Goal: Register for event/course

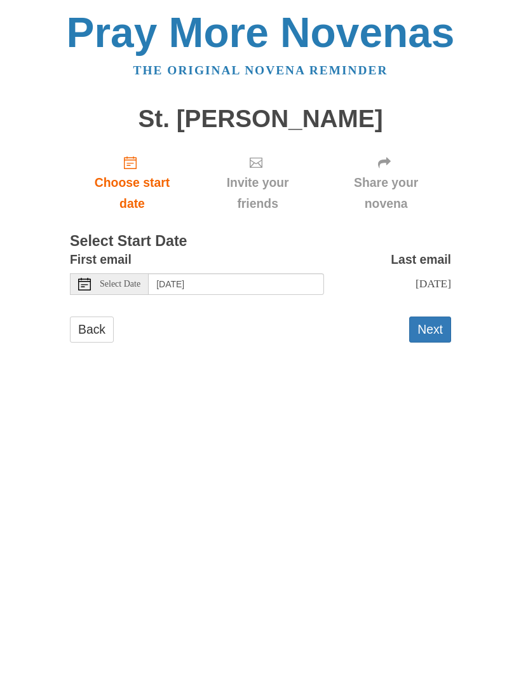
click at [437, 325] on button "Next" at bounding box center [430, 329] width 42 height 26
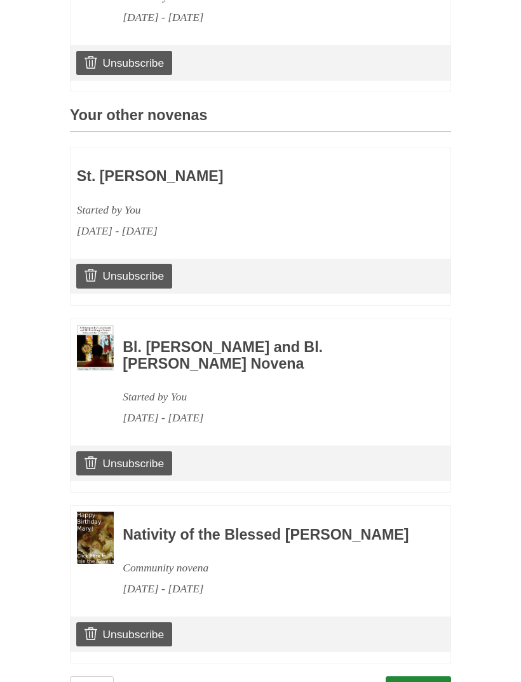
scroll to position [480, 0]
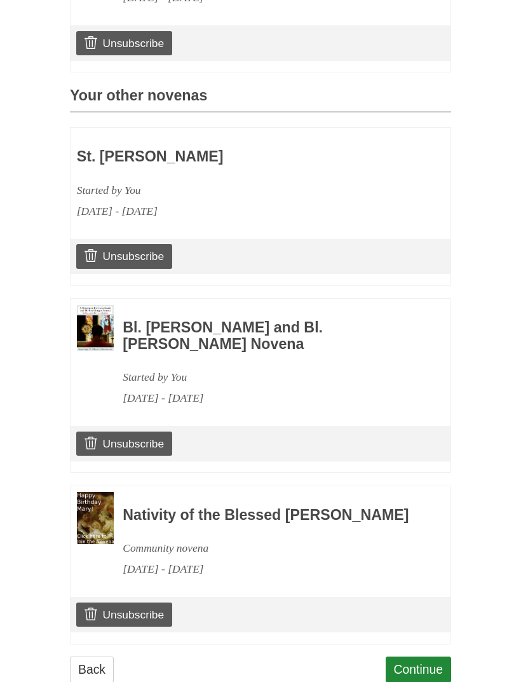
click at [421, 668] on link "Continue" at bounding box center [419, 669] width 66 height 26
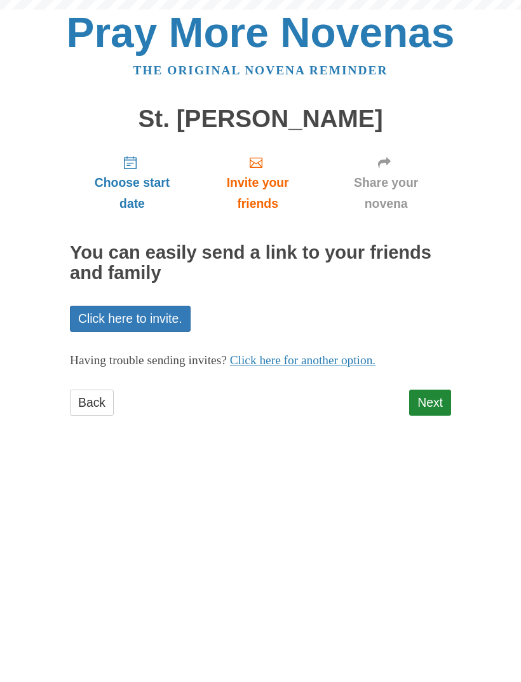
scroll to position [1, 0]
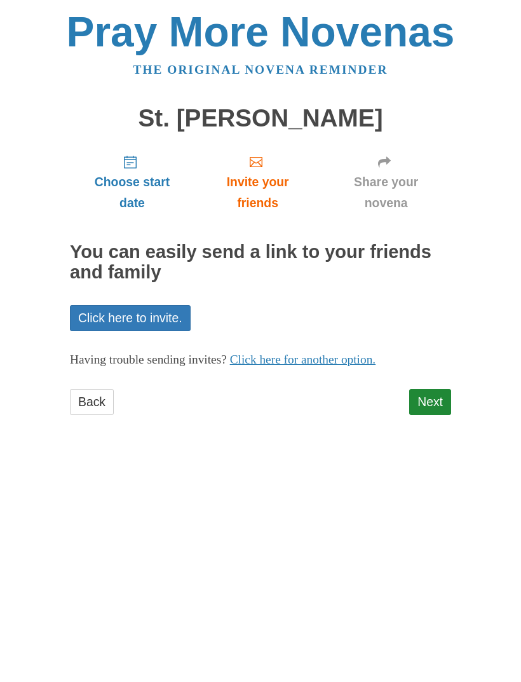
click at [433, 390] on link "Next" at bounding box center [430, 403] width 42 height 26
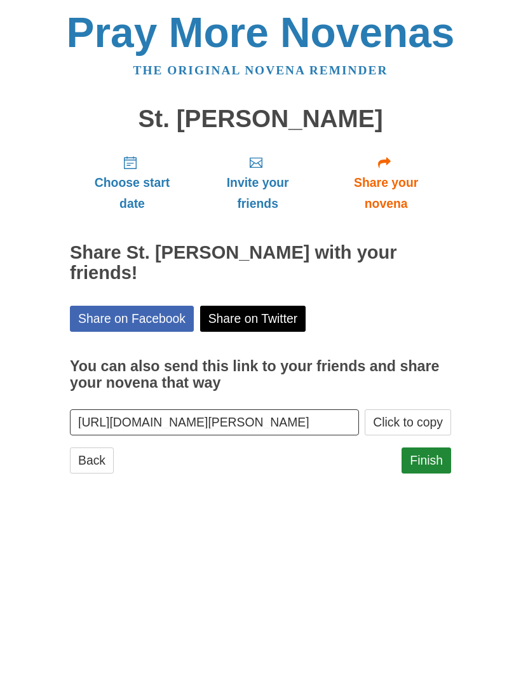
click at [426, 447] on link "Finish" at bounding box center [427, 460] width 50 height 26
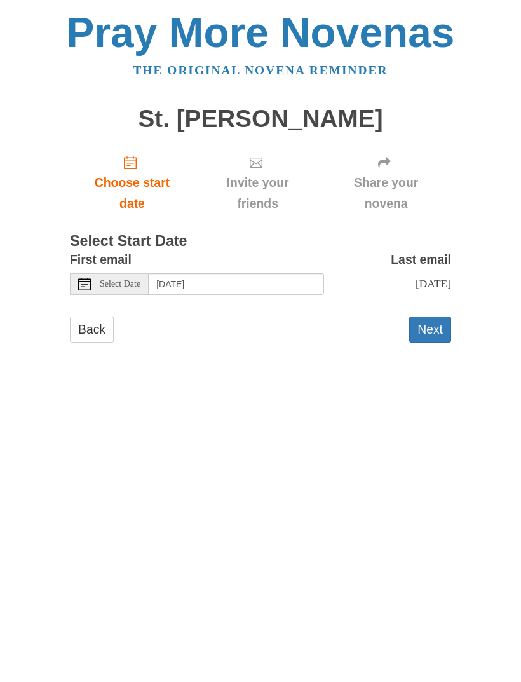
click at [429, 330] on button "Next" at bounding box center [430, 329] width 42 height 26
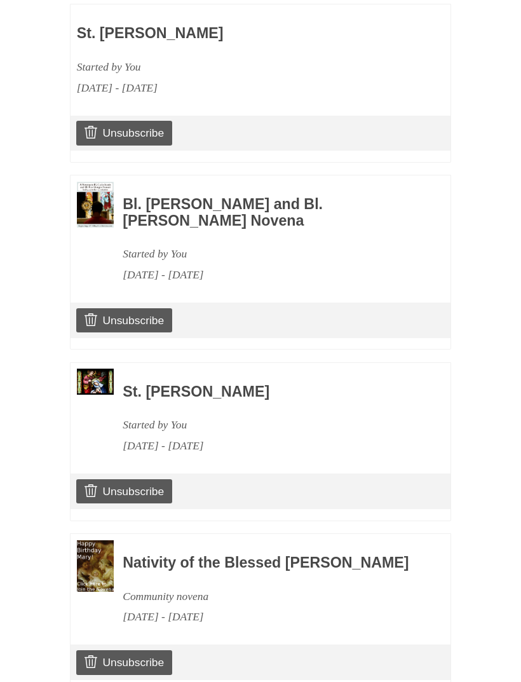
scroll to position [649, 0]
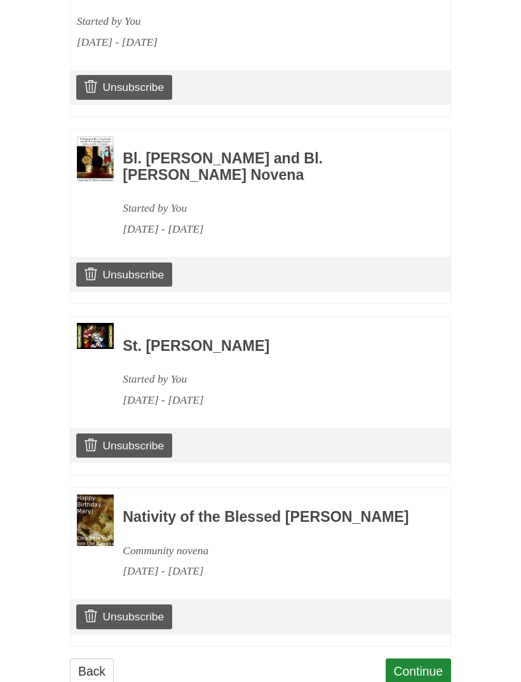
click at [423, 667] on link "Continue" at bounding box center [419, 671] width 66 height 26
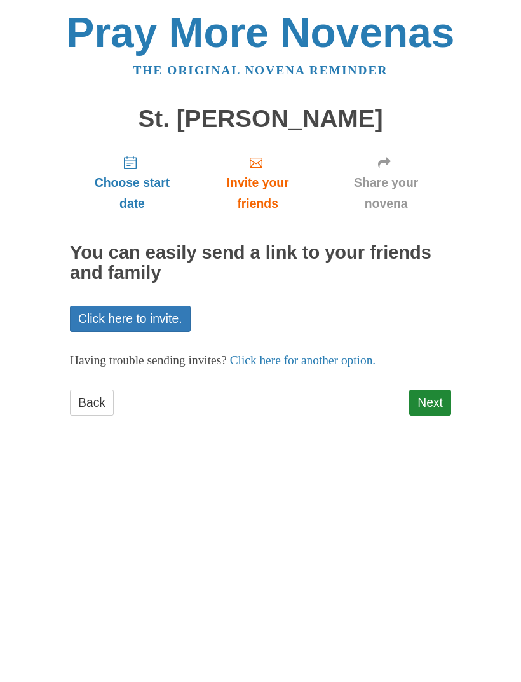
click at [434, 392] on link "Next" at bounding box center [430, 403] width 42 height 26
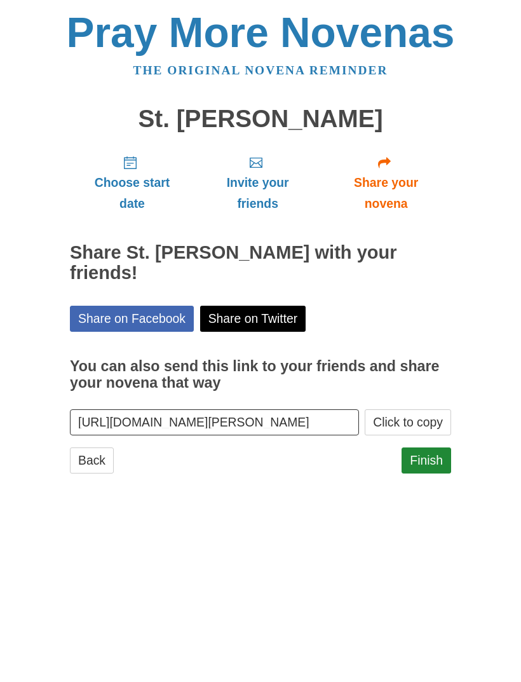
click at [430, 447] on link "Finish" at bounding box center [427, 460] width 50 height 26
